Goal: Information Seeking & Learning: Check status

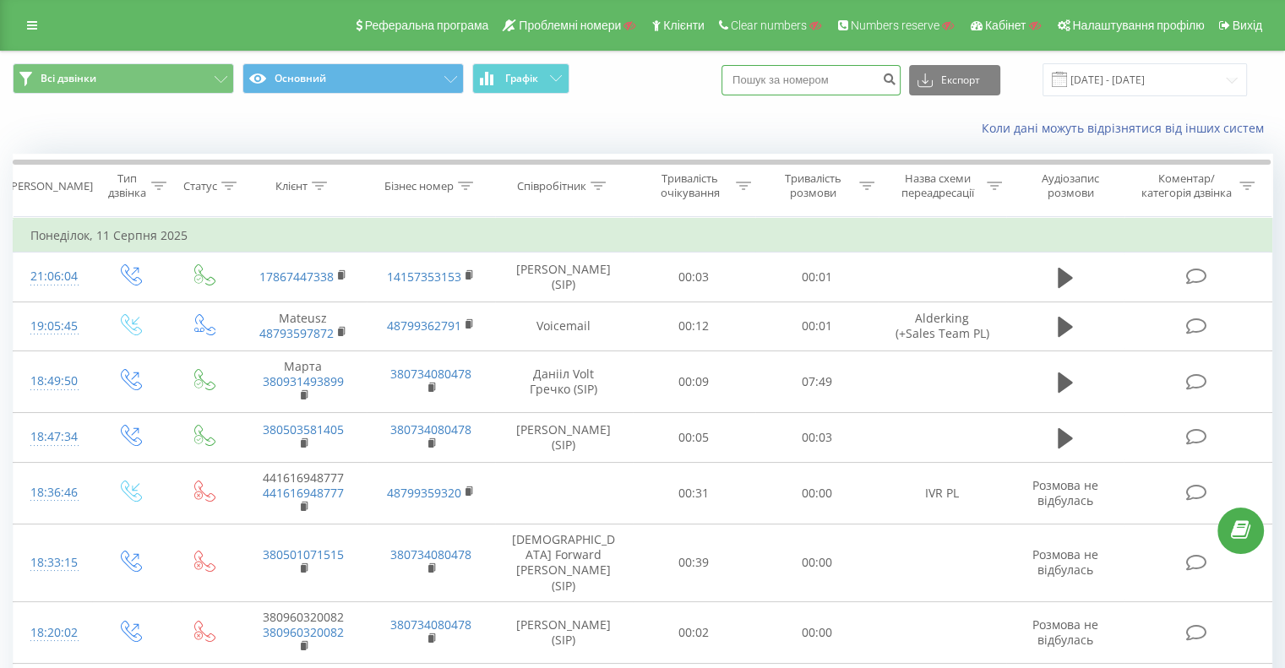
click at [781, 79] on input at bounding box center [811, 80] width 179 height 30
paste input "639363683172"
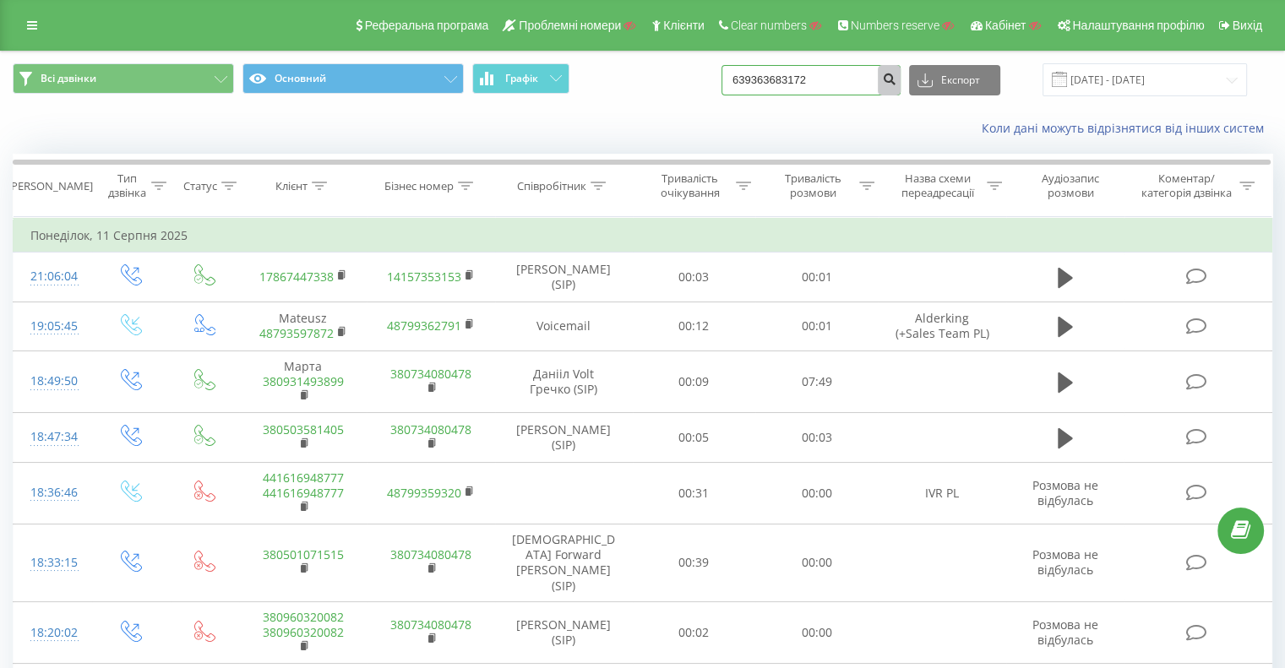
type input "639363683172"
click at [896, 76] on icon "submit" at bounding box center [889, 77] width 14 height 10
